Goal: Check status: Check status

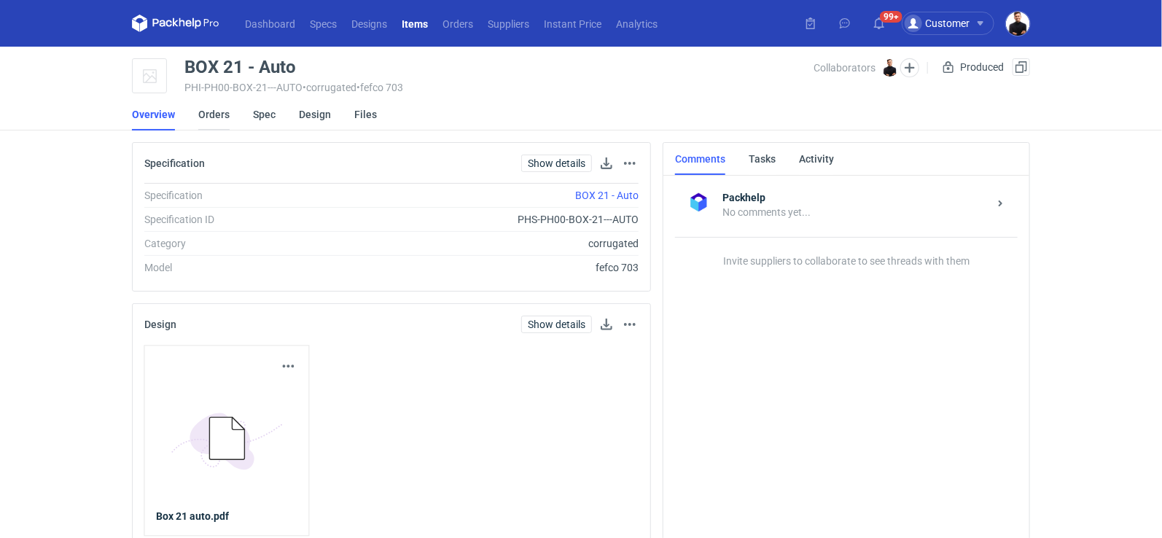
click at [219, 117] on link "Orders" at bounding box center [213, 114] width 31 height 32
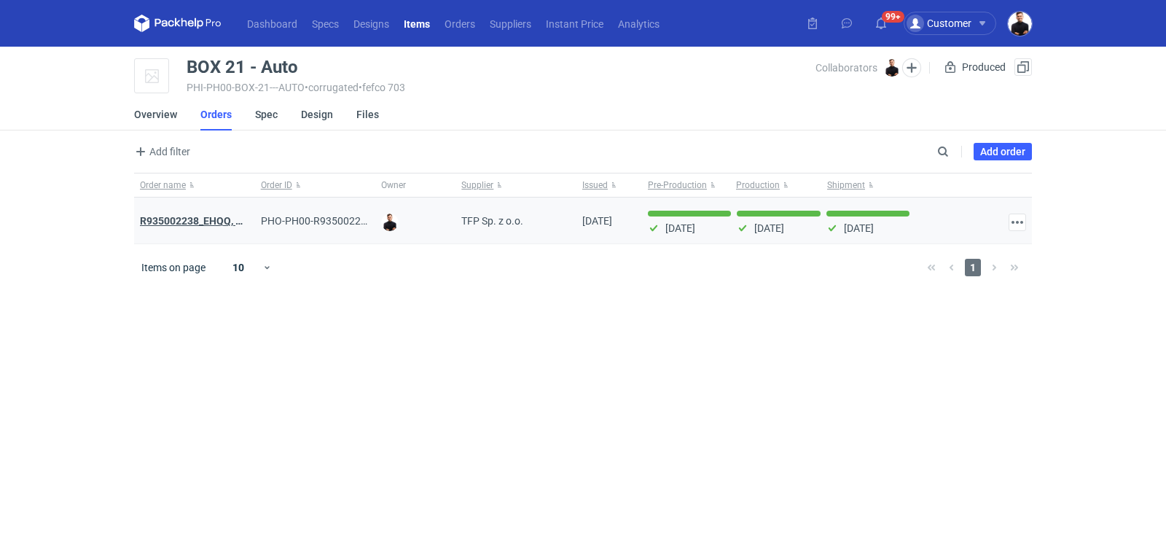
click at [211, 218] on strong "R935002238_EHQQ, KYPE" at bounding box center [200, 221] width 121 height 12
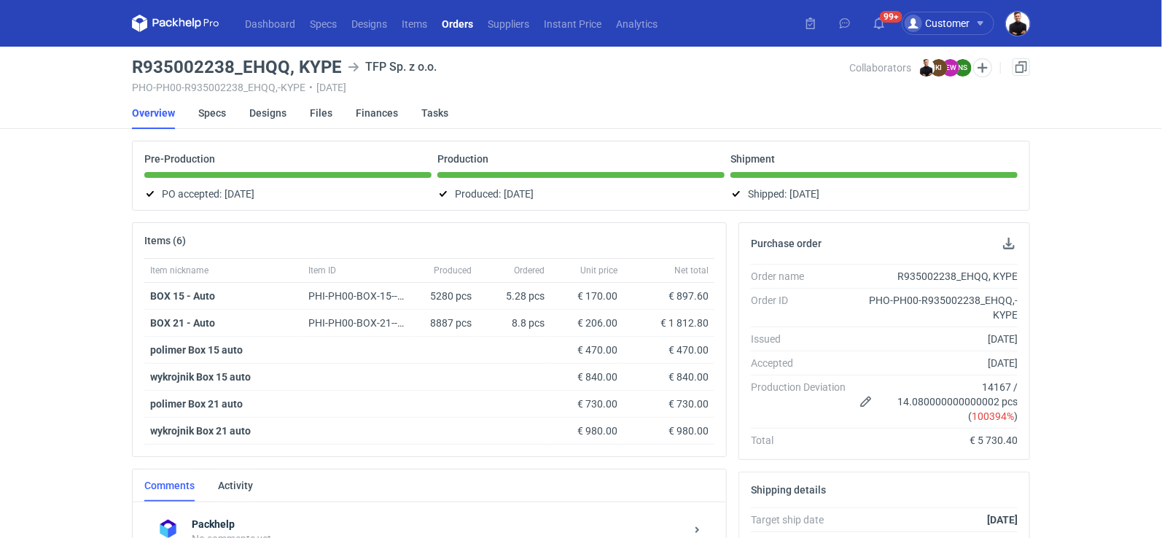
scroll to position [418, 0]
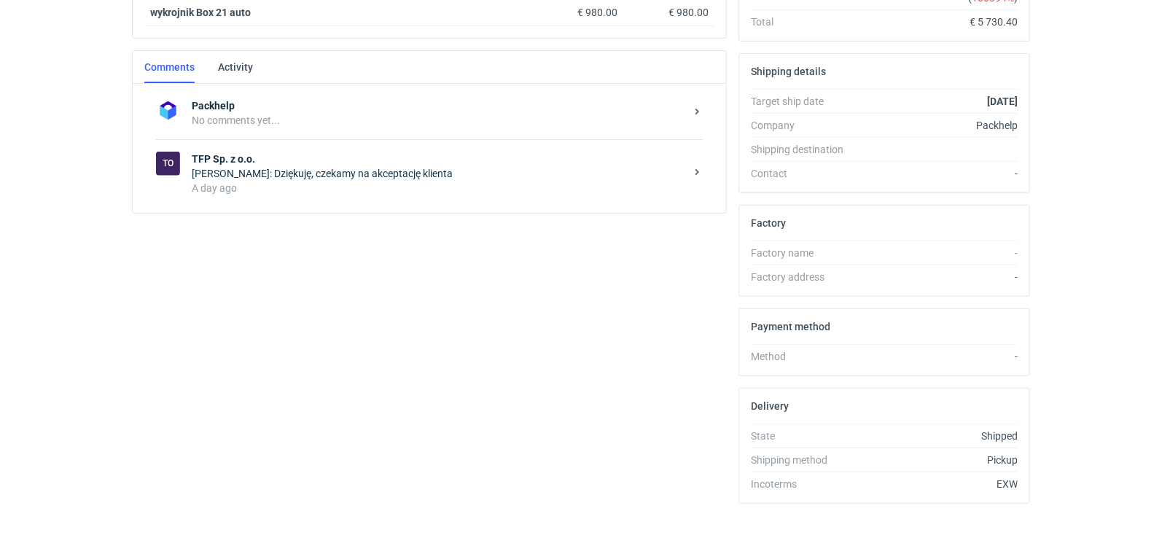
click at [343, 160] on strong "TFP Sp. z o.o." at bounding box center [439, 159] width 494 height 15
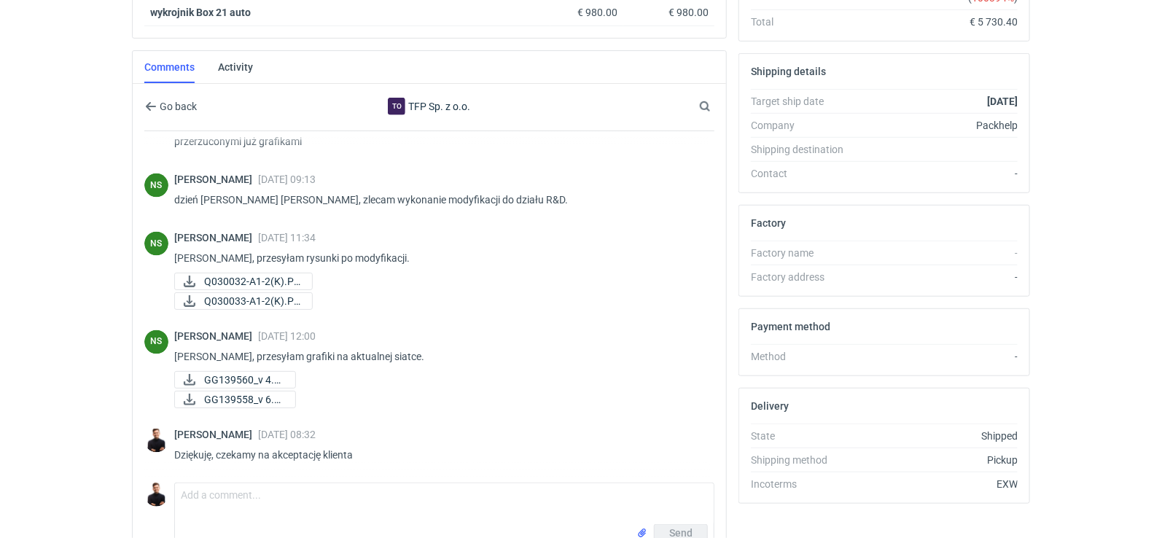
scroll to position [1100, 0]
click at [260, 371] on span "GG139560_v 4.pdf" at bounding box center [243, 379] width 79 height 16
click at [248, 391] on span "GG139558_v 6.pdf" at bounding box center [243, 399] width 79 height 16
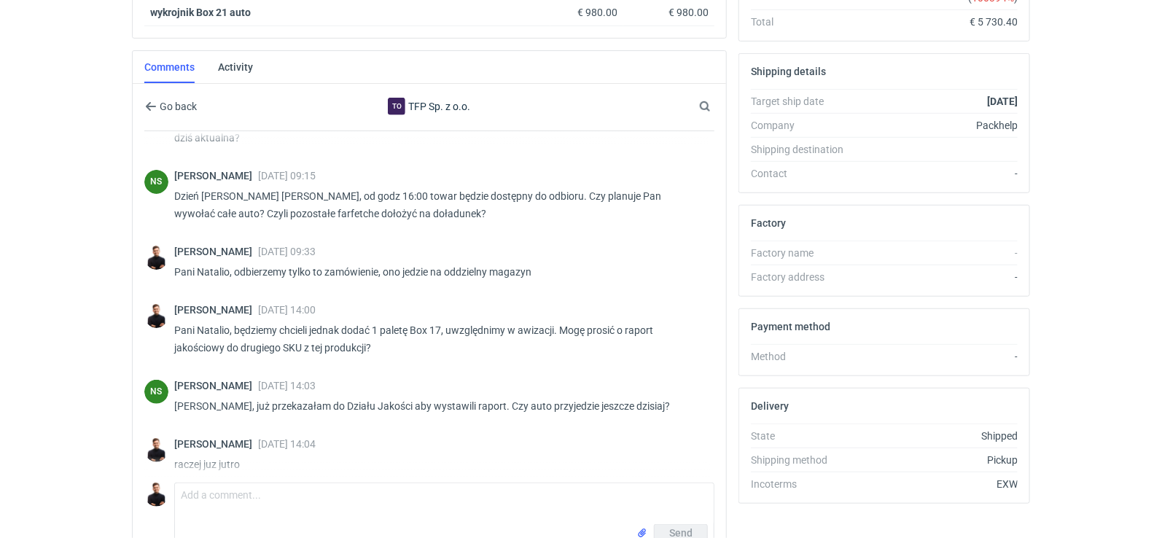
scroll to position [101, 0]
